Goal: Task Accomplishment & Management: Manage account settings

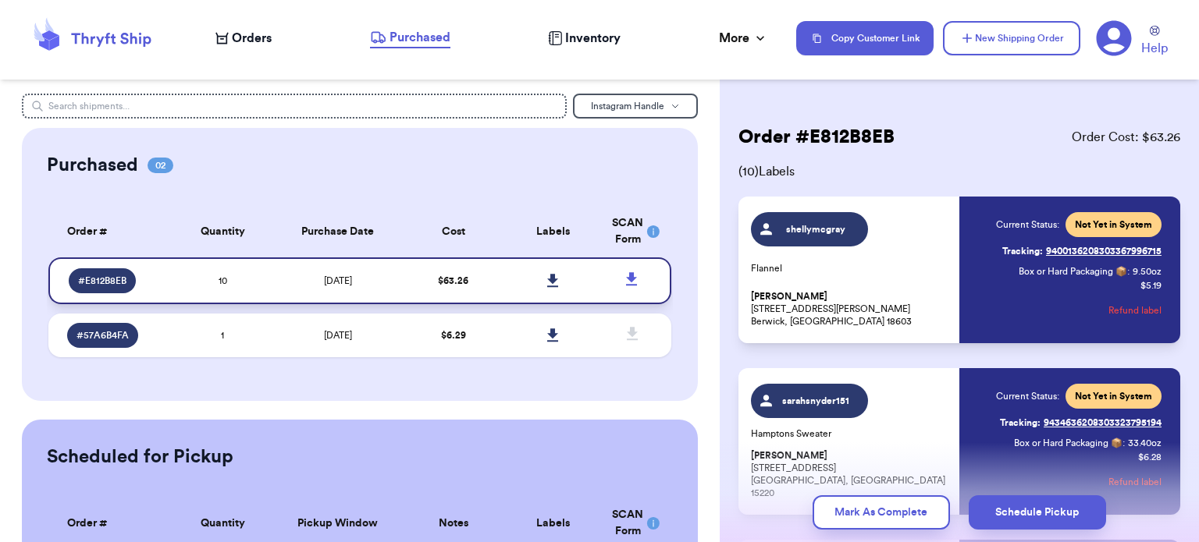
click at [545, 272] on link at bounding box center [552, 281] width 34 height 34
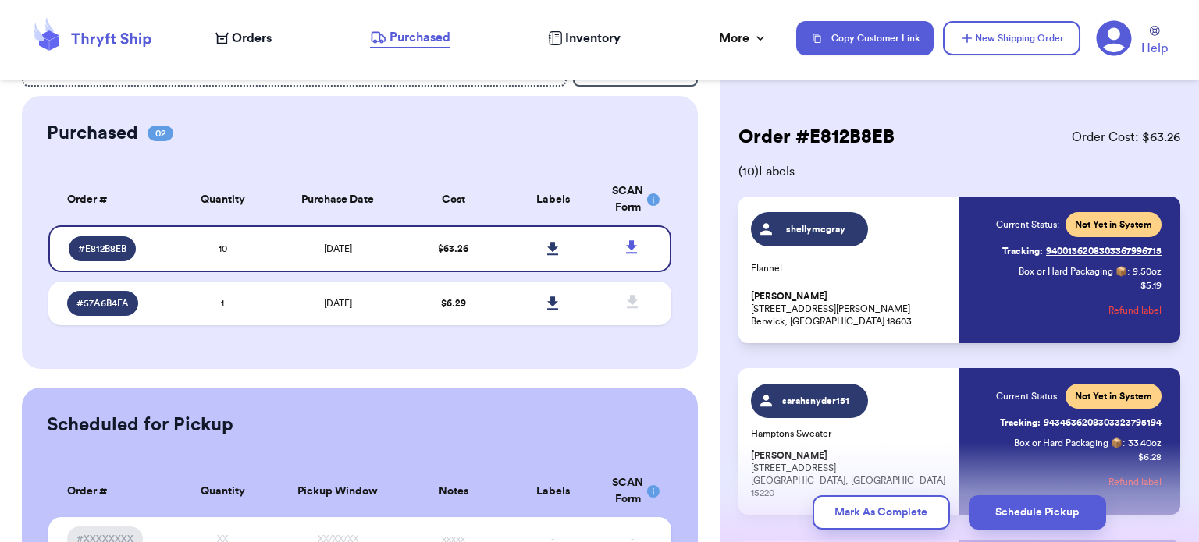
scroll to position [41, 0]
click at [585, 34] on span "Inventory" at bounding box center [592, 38] width 55 height 19
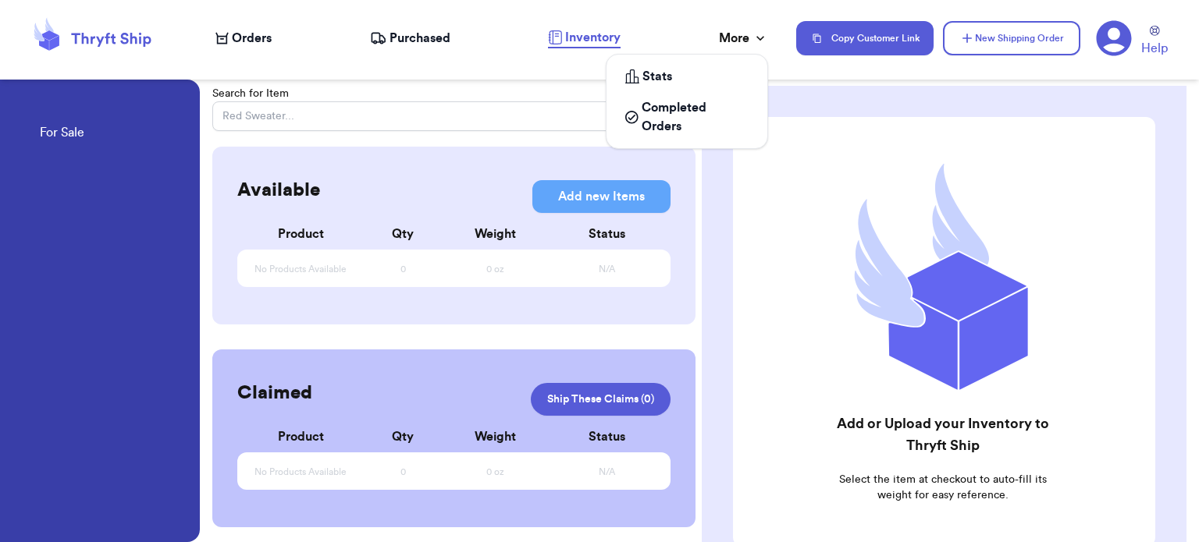
click at [721, 39] on div "More" at bounding box center [743, 38] width 49 height 19
click at [661, 115] on span "Completed Orders" at bounding box center [694, 116] width 107 height 37
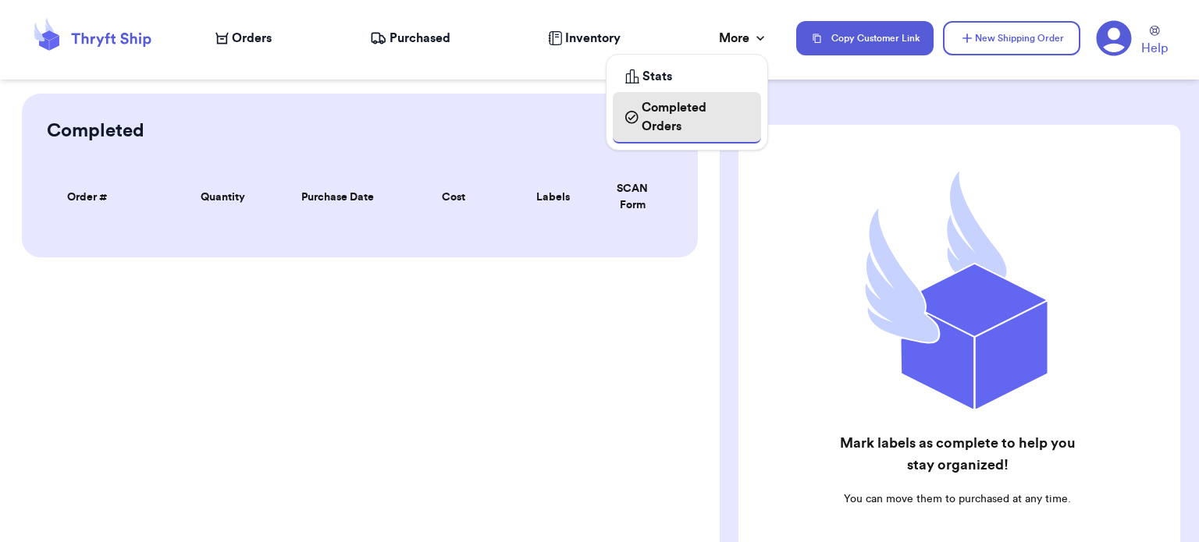
click at [661, 115] on span "Completed Orders" at bounding box center [694, 116] width 107 height 37
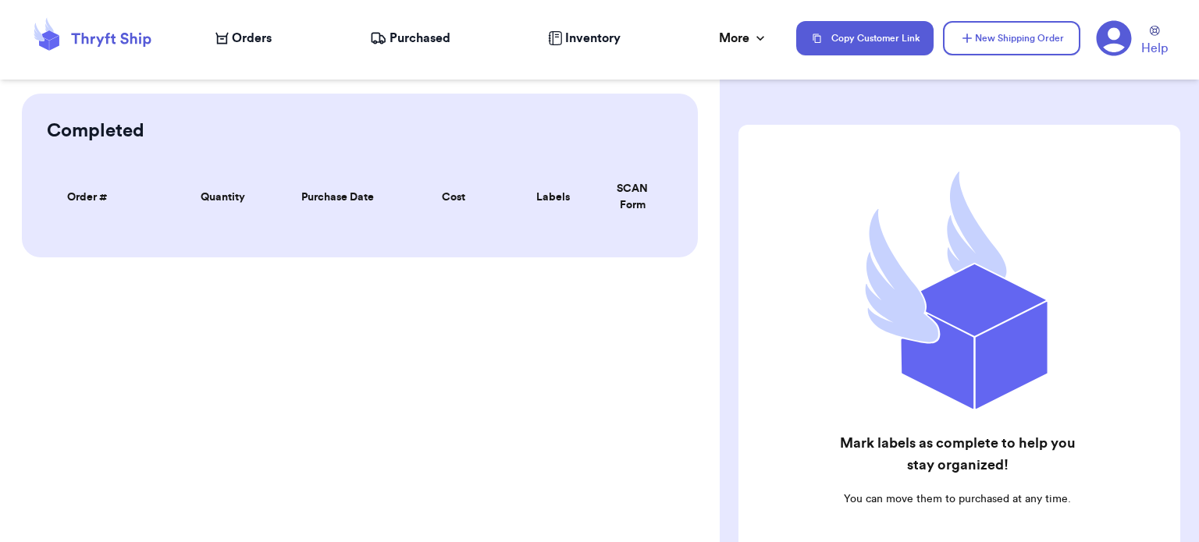
click at [390, 38] on span "Purchased" at bounding box center [419, 38] width 61 height 19
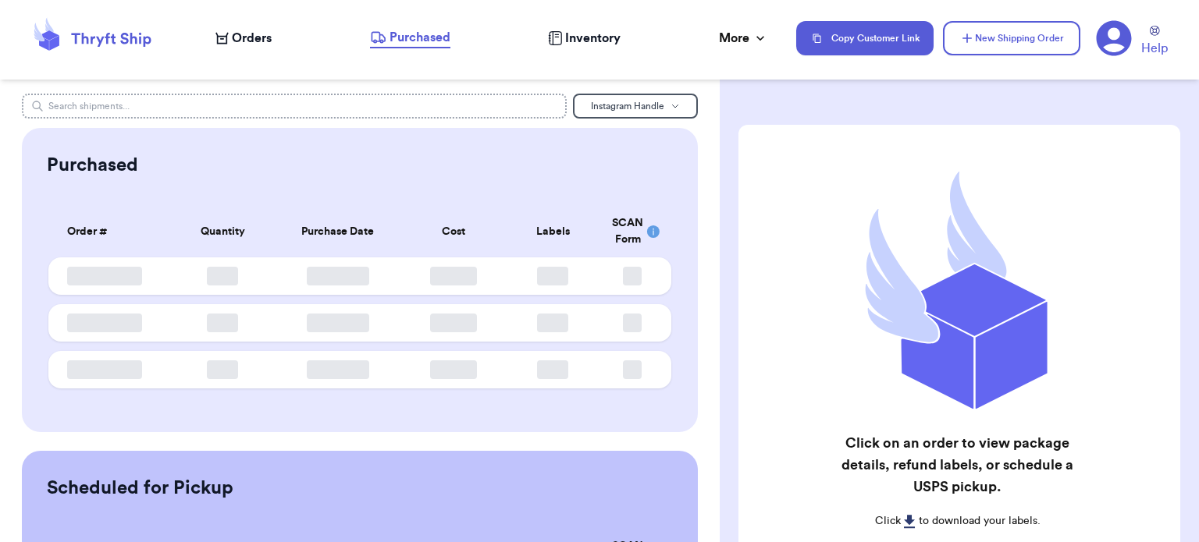
click at [275, 100] on input "text" at bounding box center [294, 106] width 545 height 25
type input "[PERSON_NAME]"
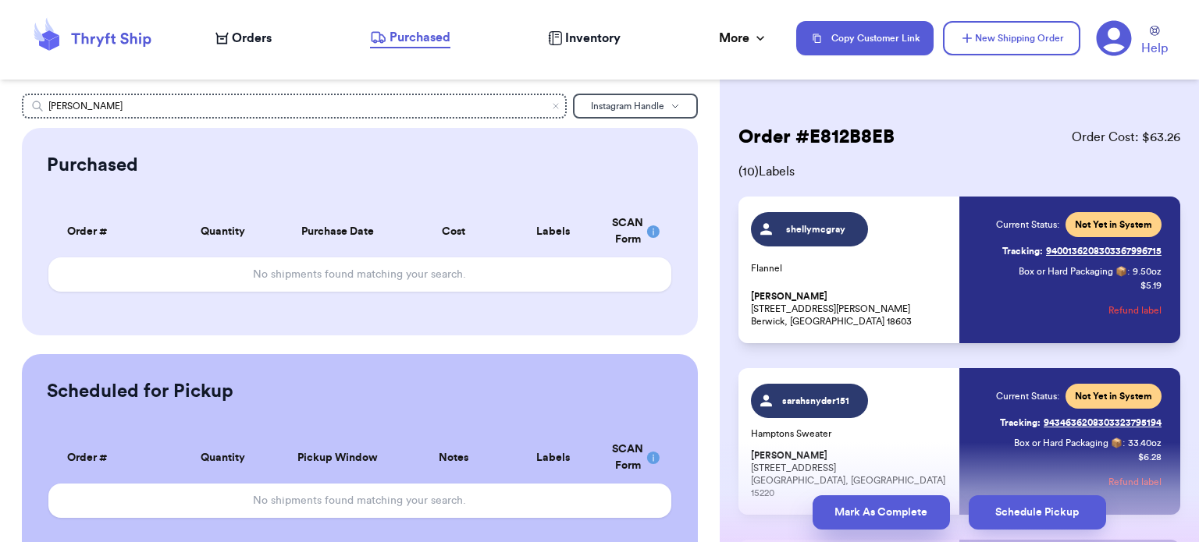
click at [874, 529] on button "Mark As Complete" at bounding box center [880, 513] width 137 height 34
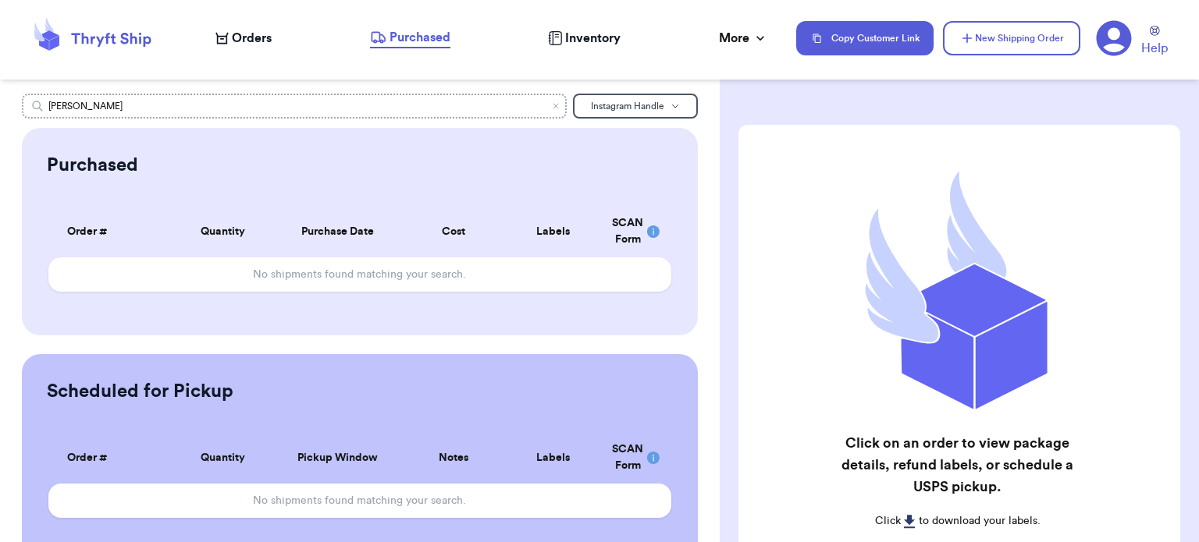
click at [398, 107] on input "[PERSON_NAME]" at bounding box center [294, 106] width 545 height 25
click at [551, 108] on icon "Clear search" at bounding box center [555, 105] width 9 height 9
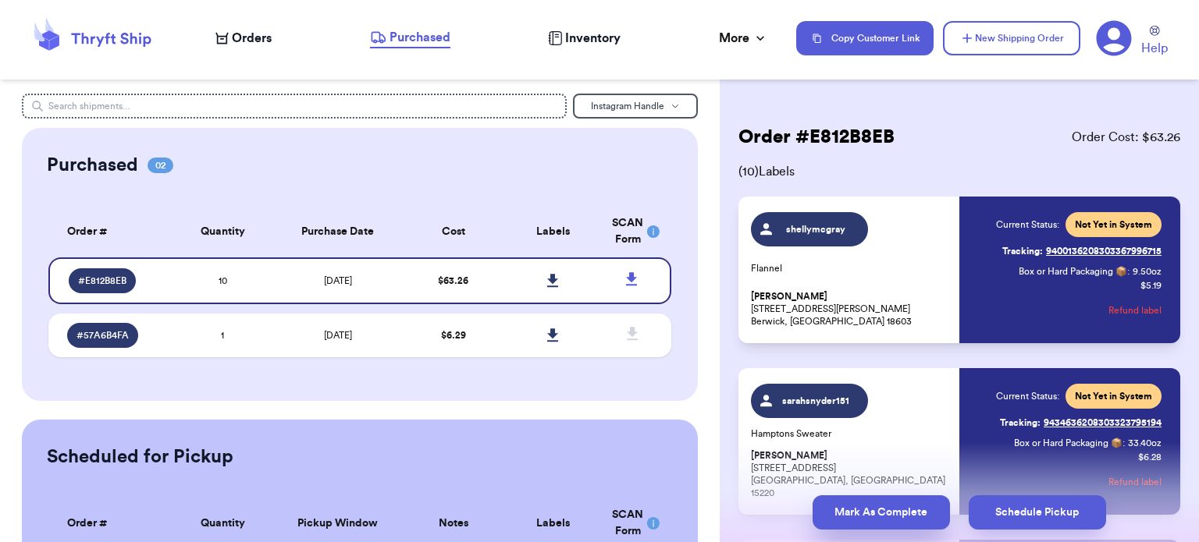
click at [862, 514] on button "Mark As Complete" at bounding box center [880, 513] width 137 height 34
click at [876, 505] on button "Mark As Complete" at bounding box center [880, 513] width 137 height 34
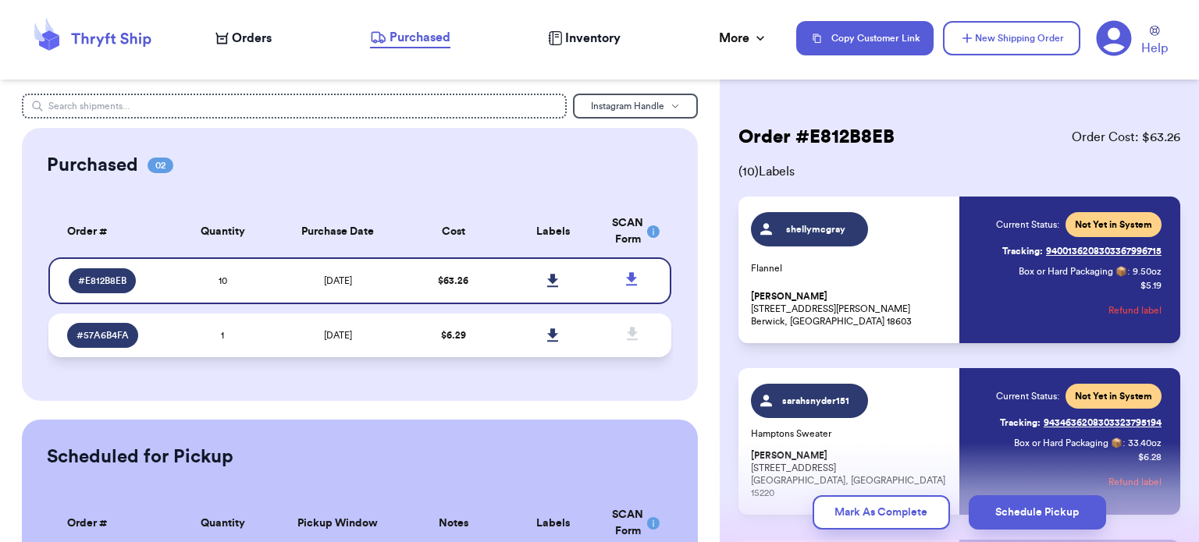
click at [452, 337] on span "$ 6.29" at bounding box center [453, 335] width 25 height 9
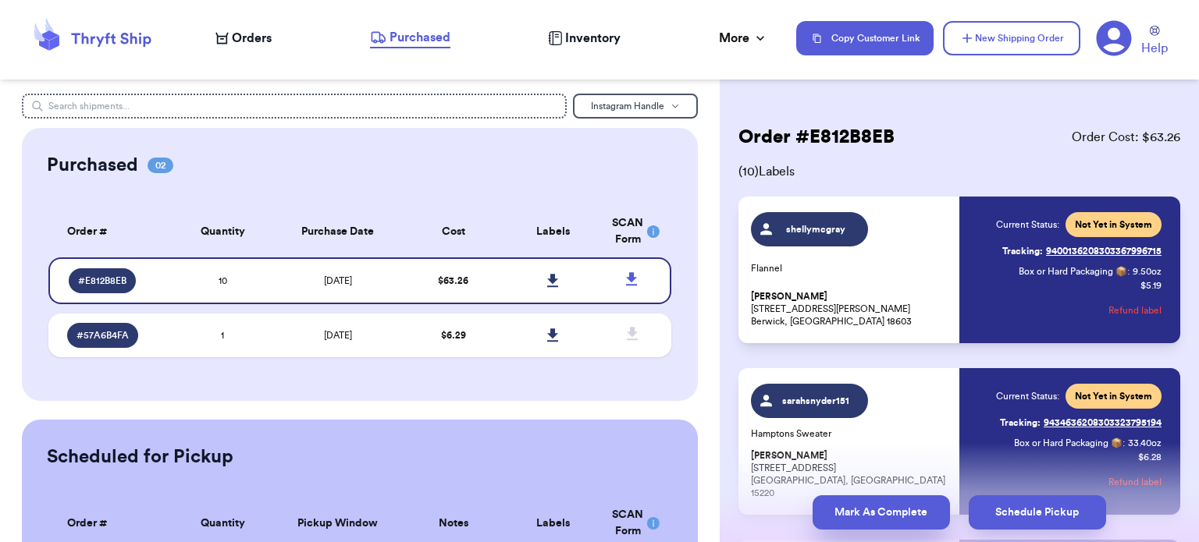
click at [849, 505] on button "Mark As Complete" at bounding box center [880, 513] width 137 height 34
click at [852, 522] on button "Mark As Complete" at bounding box center [880, 513] width 137 height 34
click at [872, 529] on button "Mark As Complete" at bounding box center [880, 513] width 137 height 34
click at [864, 523] on button "Mark As Complete" at bounding box center [880, 513] width 137 height 34
click at [871, 521] on button "Mark As Complete" at bounding box center [880, 513] width 137 height 34
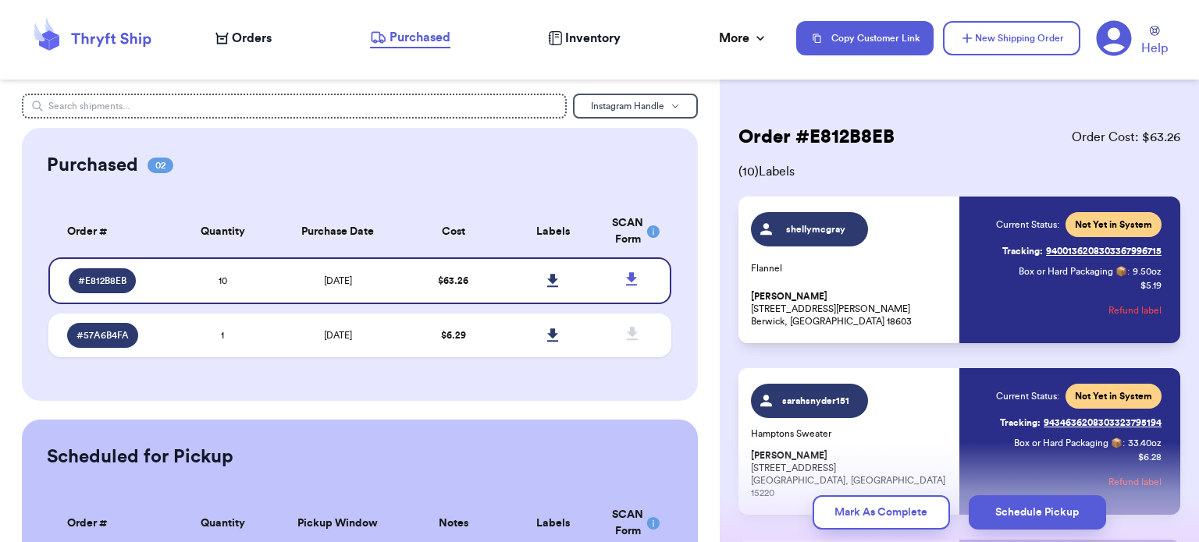
click at [247, 36] on span "Orders" at bounding box center [252, 38] width 40 height 19
